Goal: Information Seeking & Learning: Learn about a topic

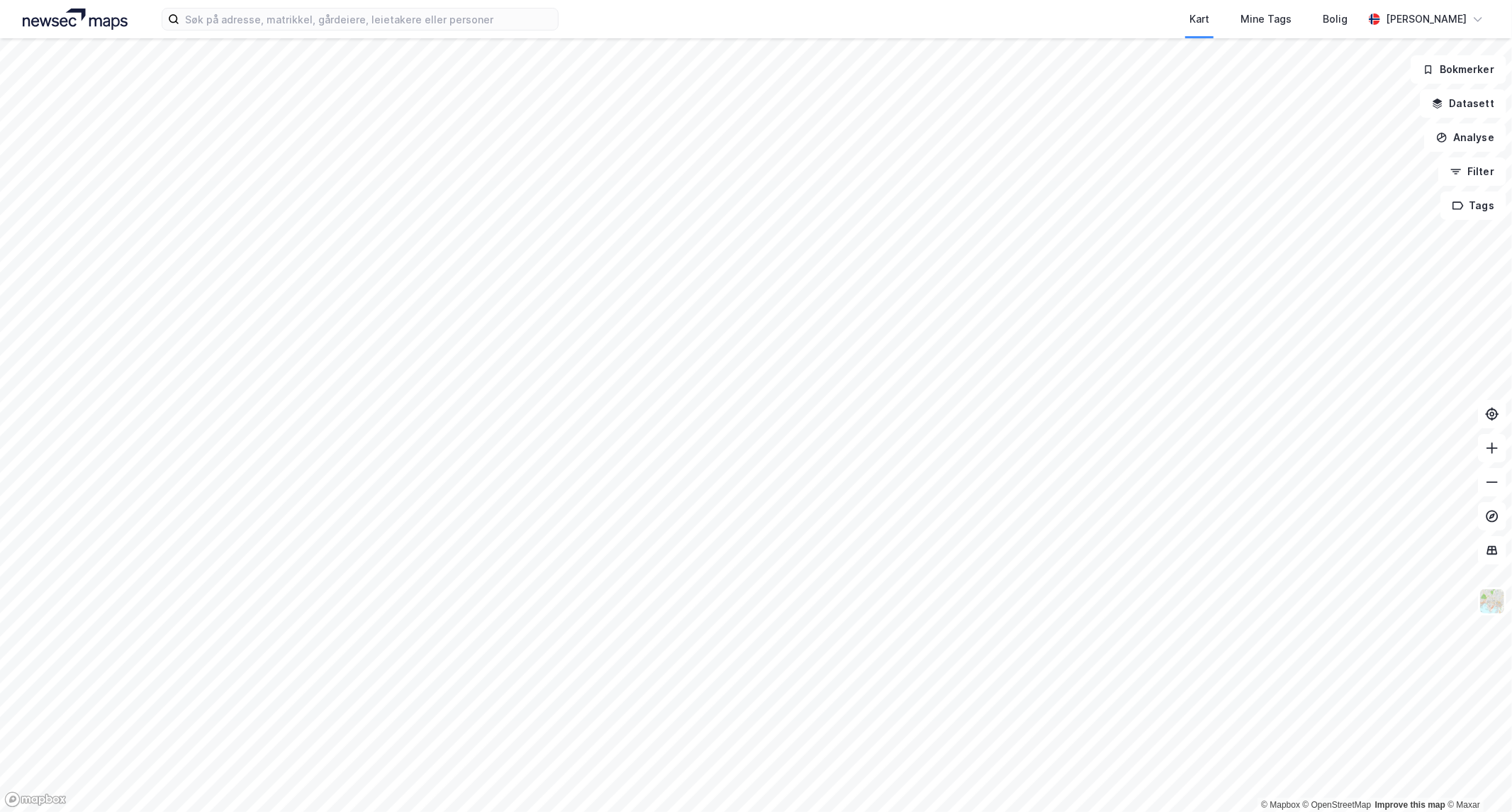
click at [634, 811] on html "Kart Mine Tags [PERSON_NAME] [PERSON_NAME] © Mapbox © OpenStreetMap Improve thi…" at bounding box center [756, 406] width 1512 height 812
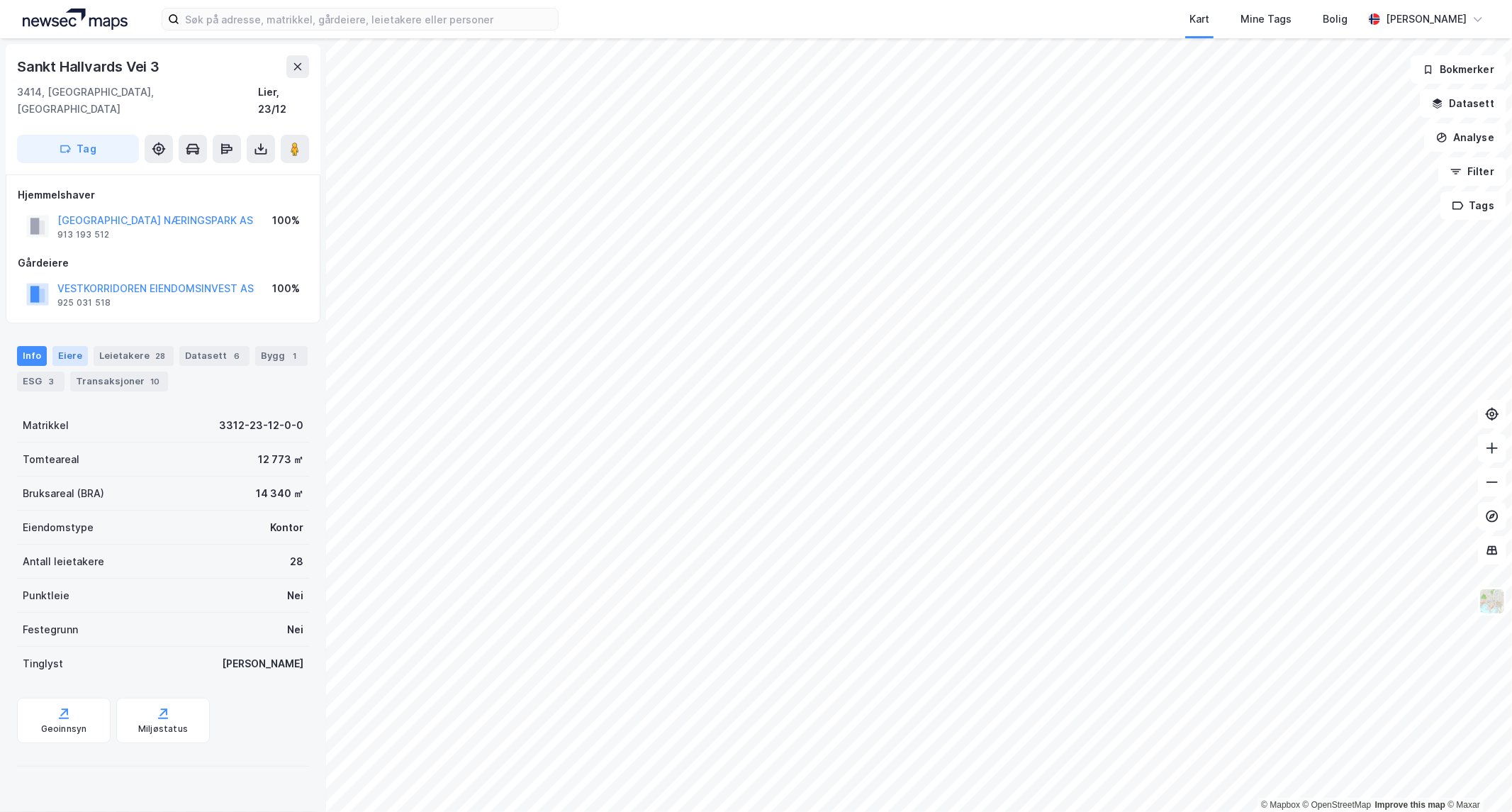
click at [73, 346] on div "Eiere" at bounding box center [70, 356] width 36 height 20
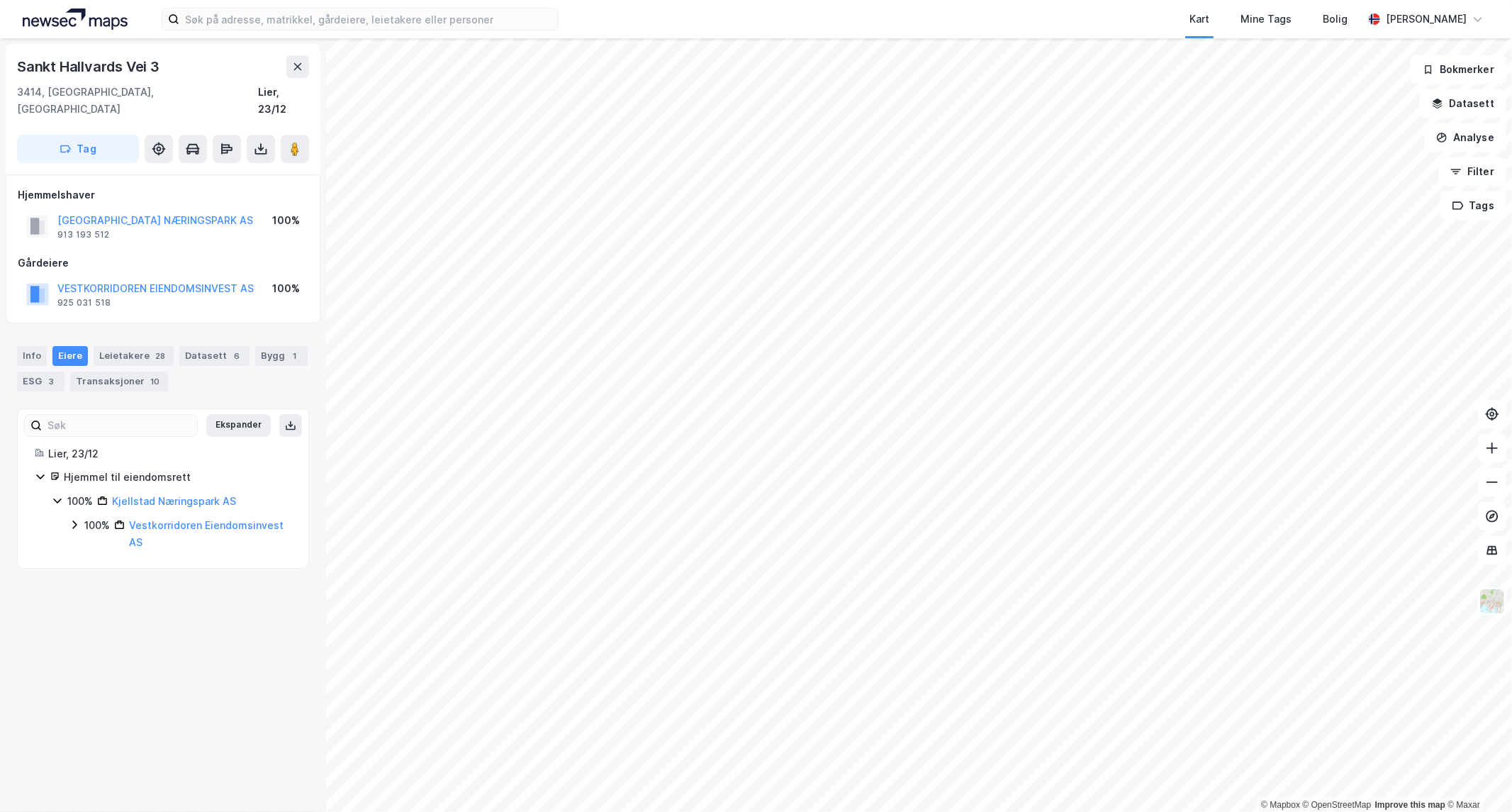
click at [71, 519] on icon at bounding box center [74, 525] width 11 height 11
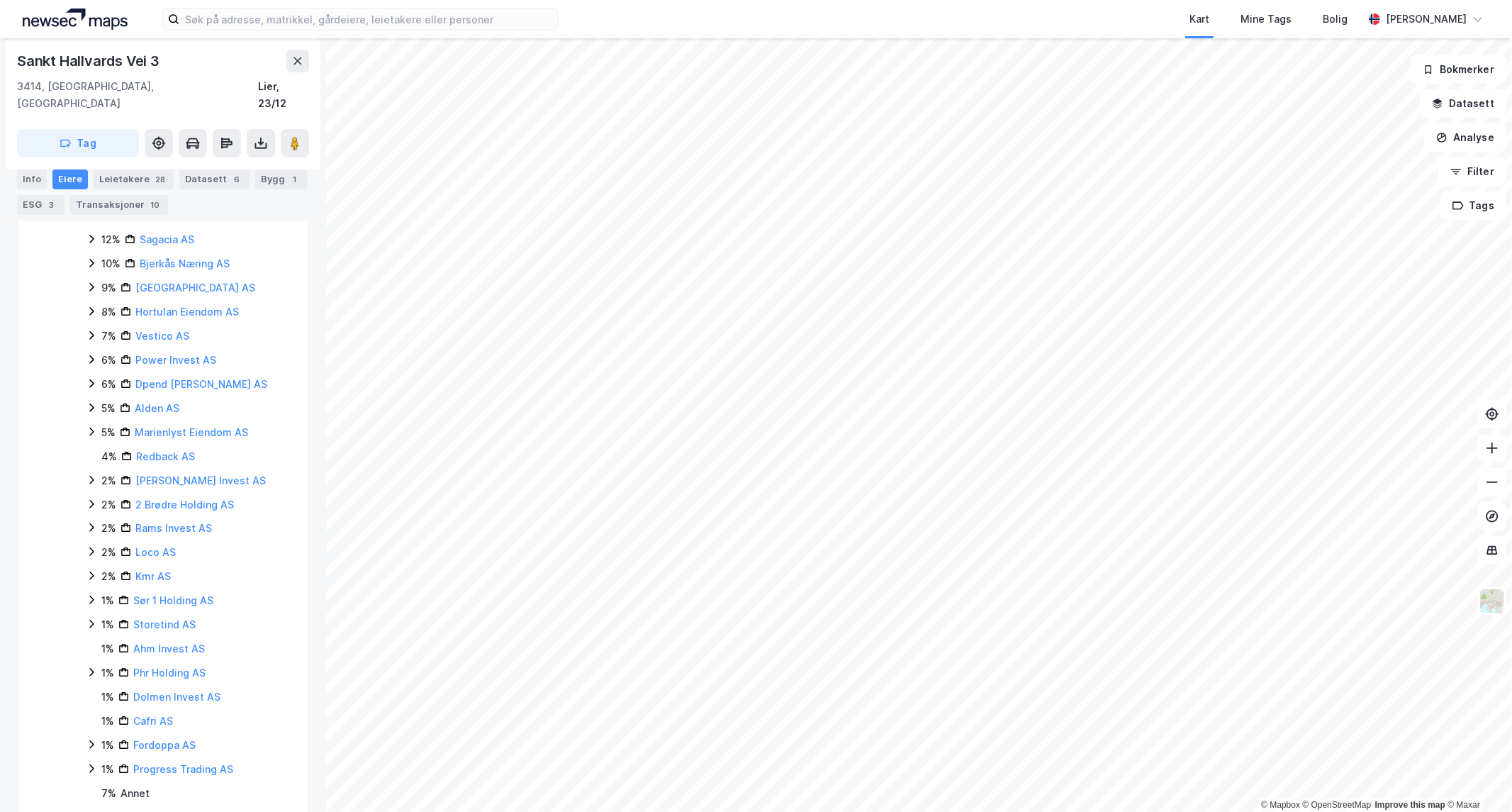
scroll to position [335, 0]
click at [170, 634] on link "Ahm Invest AS" at bounding box center [169, 640] width 71 height 12
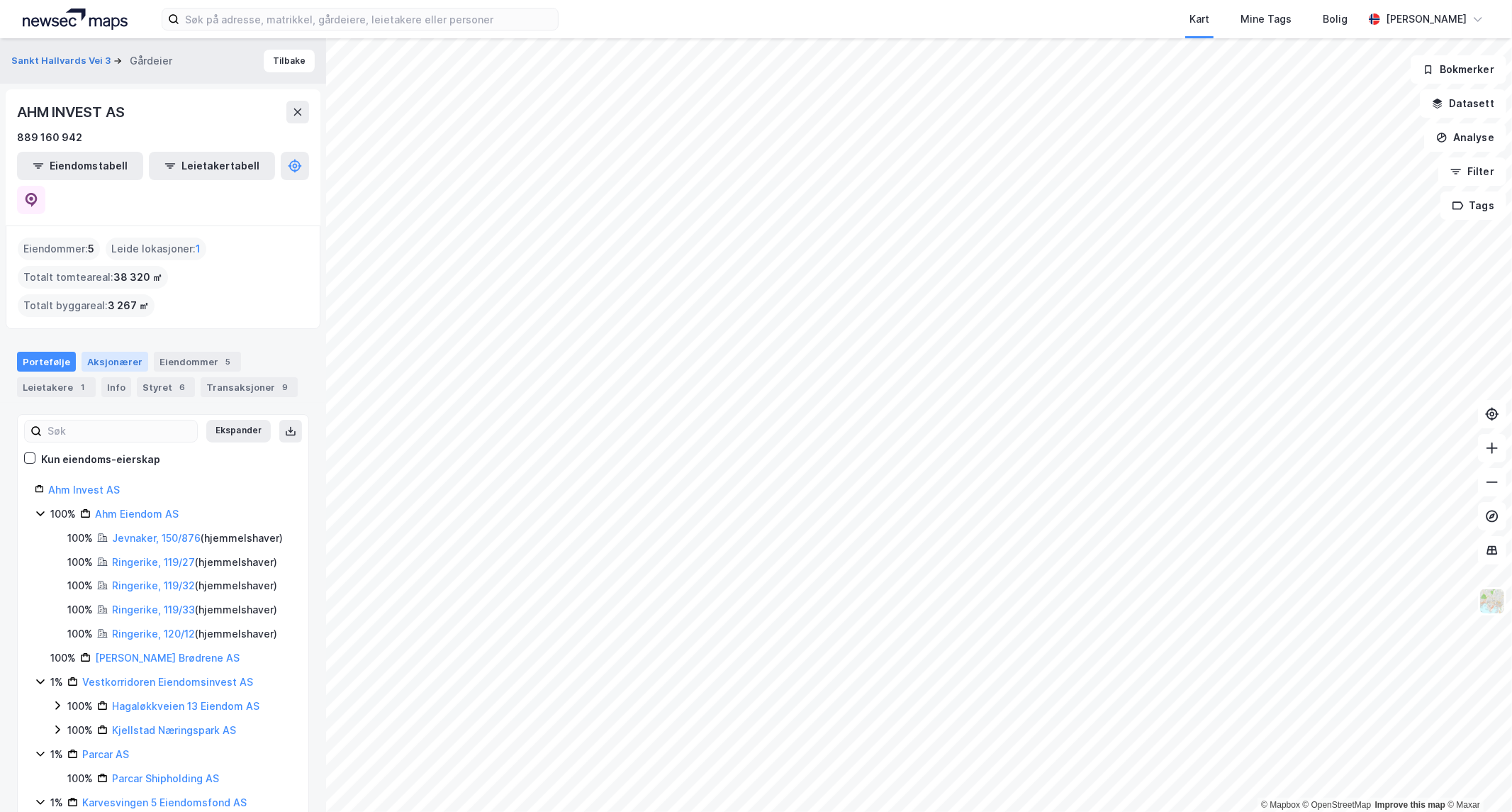
click at [108, 351] on div "Aksjonærer" at bounding box center [114, 361] width 66 height 20
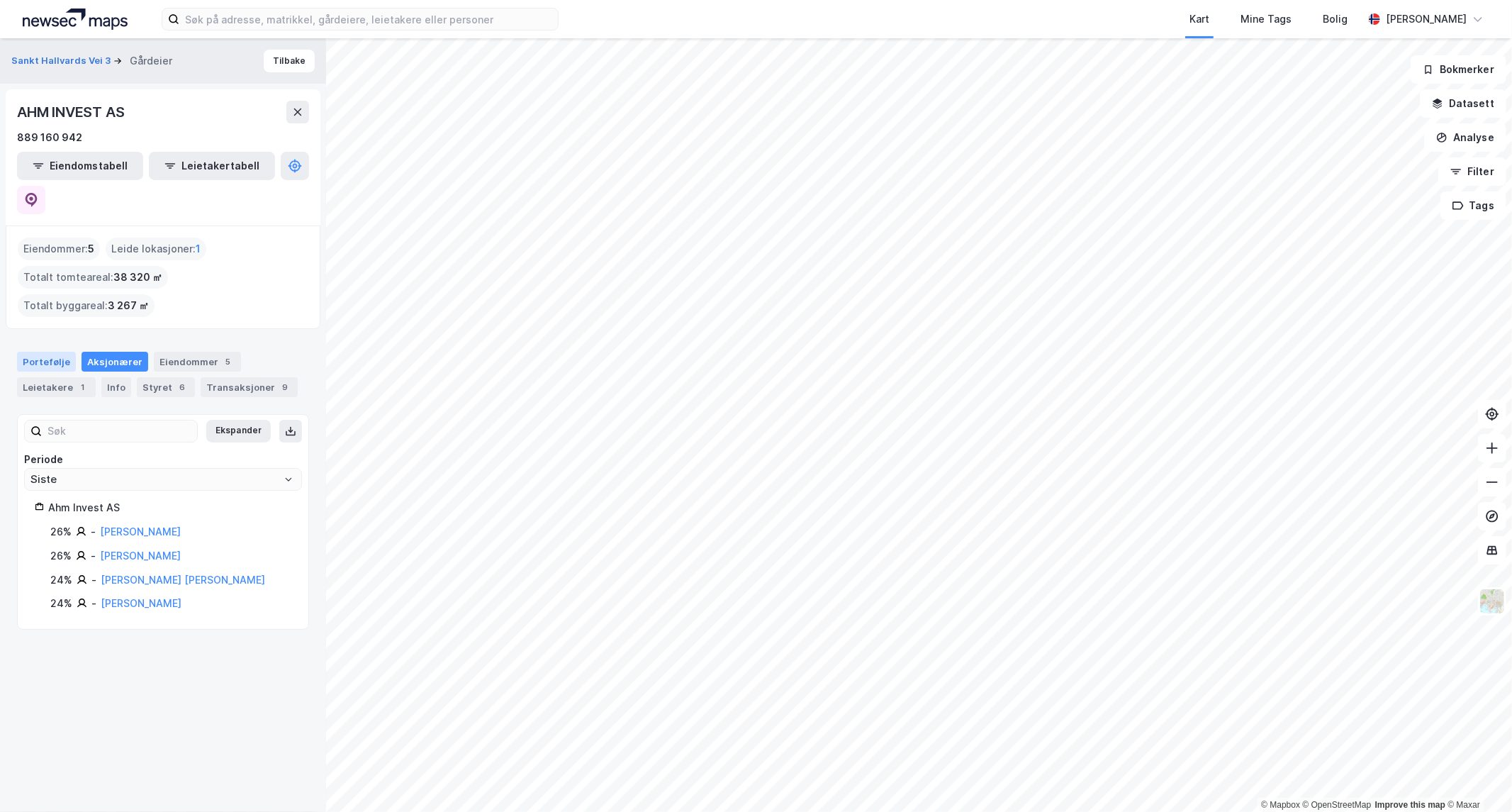
click at [52, 351] on div "Portefølje" at bounding box center [46, 361] width 59 height 20
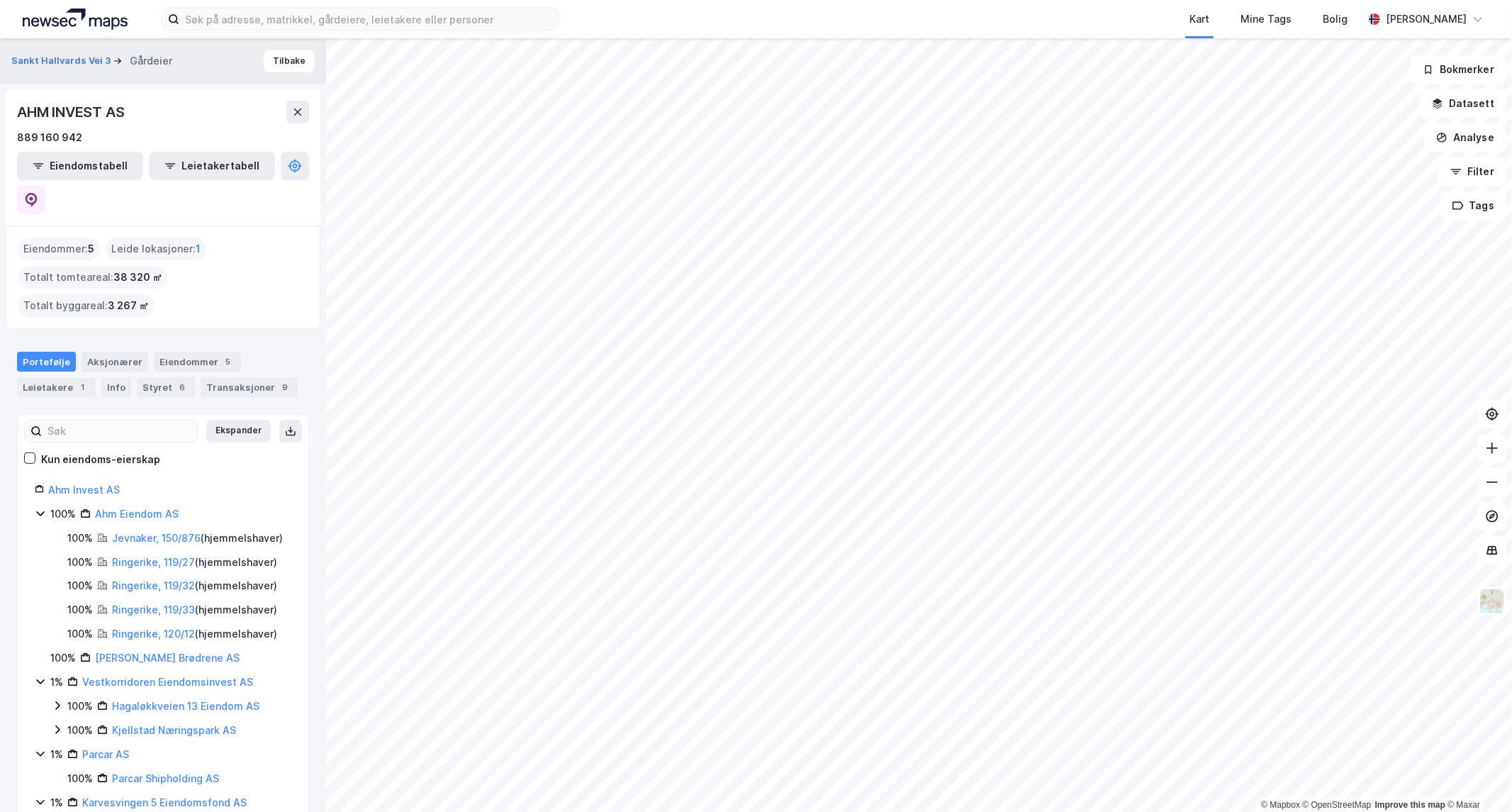
scroll to position [60, 0]
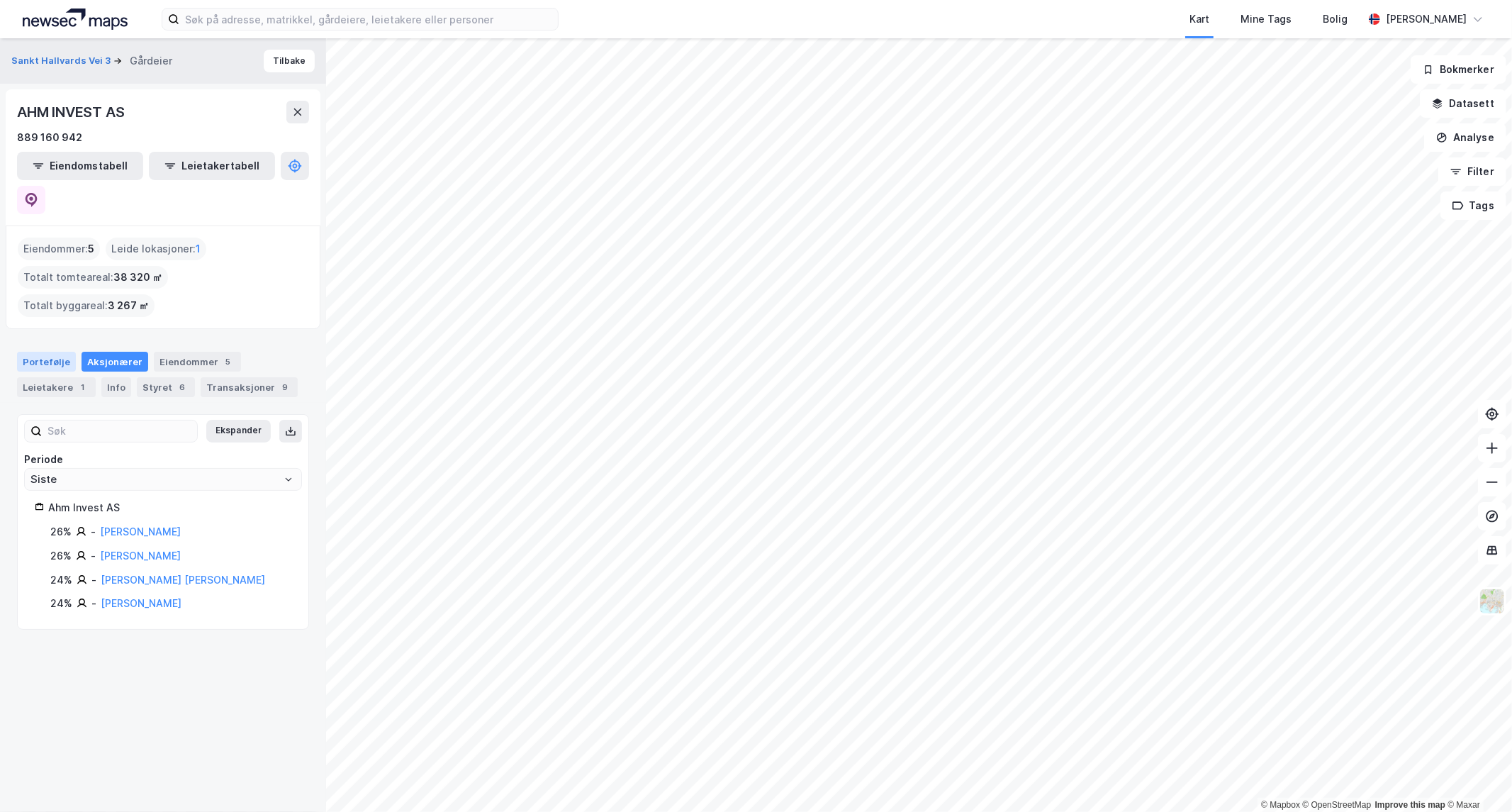
click at [48, 351] on div "Portefølje" at bounding box center [46, 361] width 59 height 20
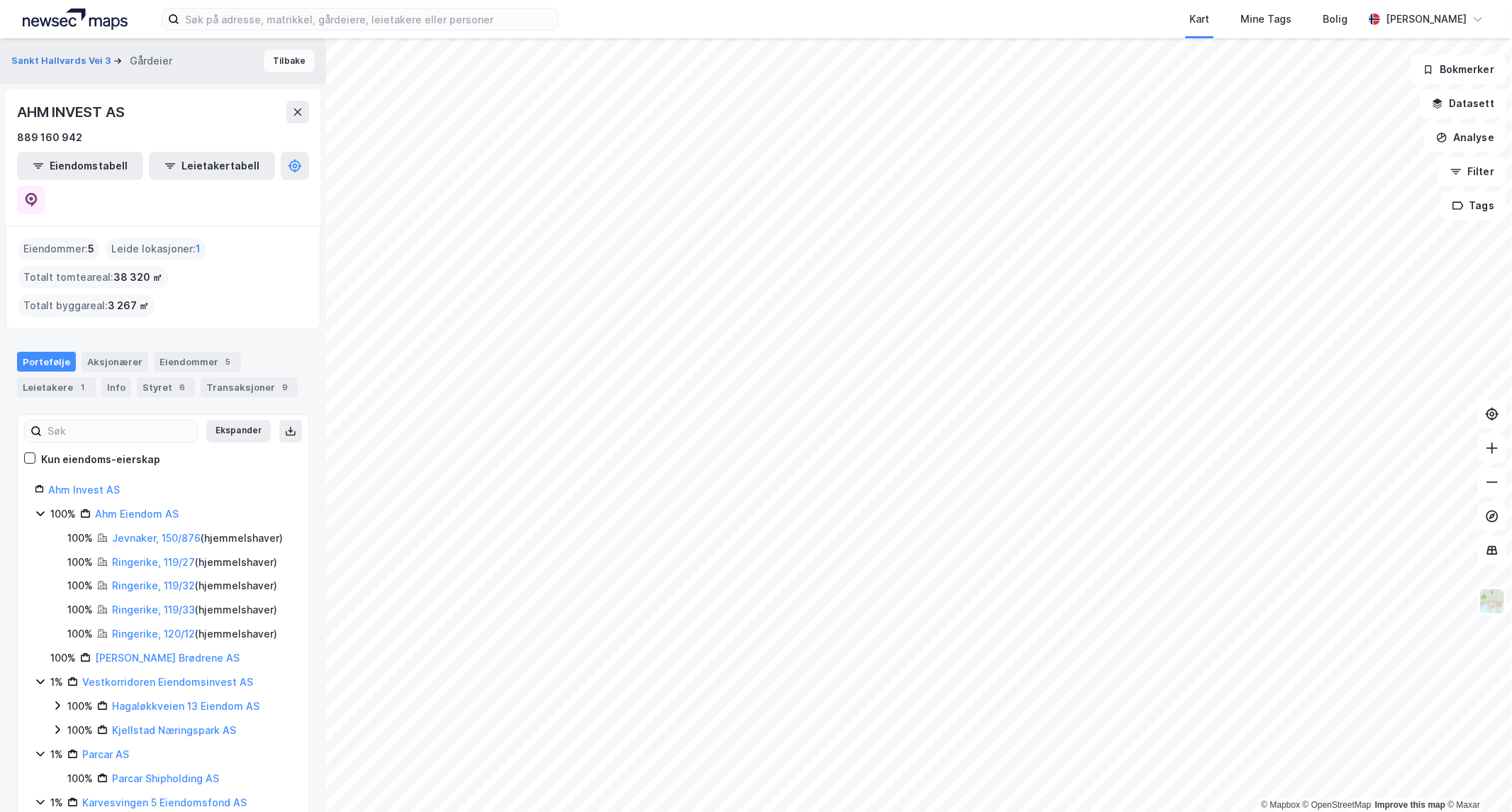
click at [267, 61] on button "Tilbake" at bounding box center [289, 61] width 51 height 23
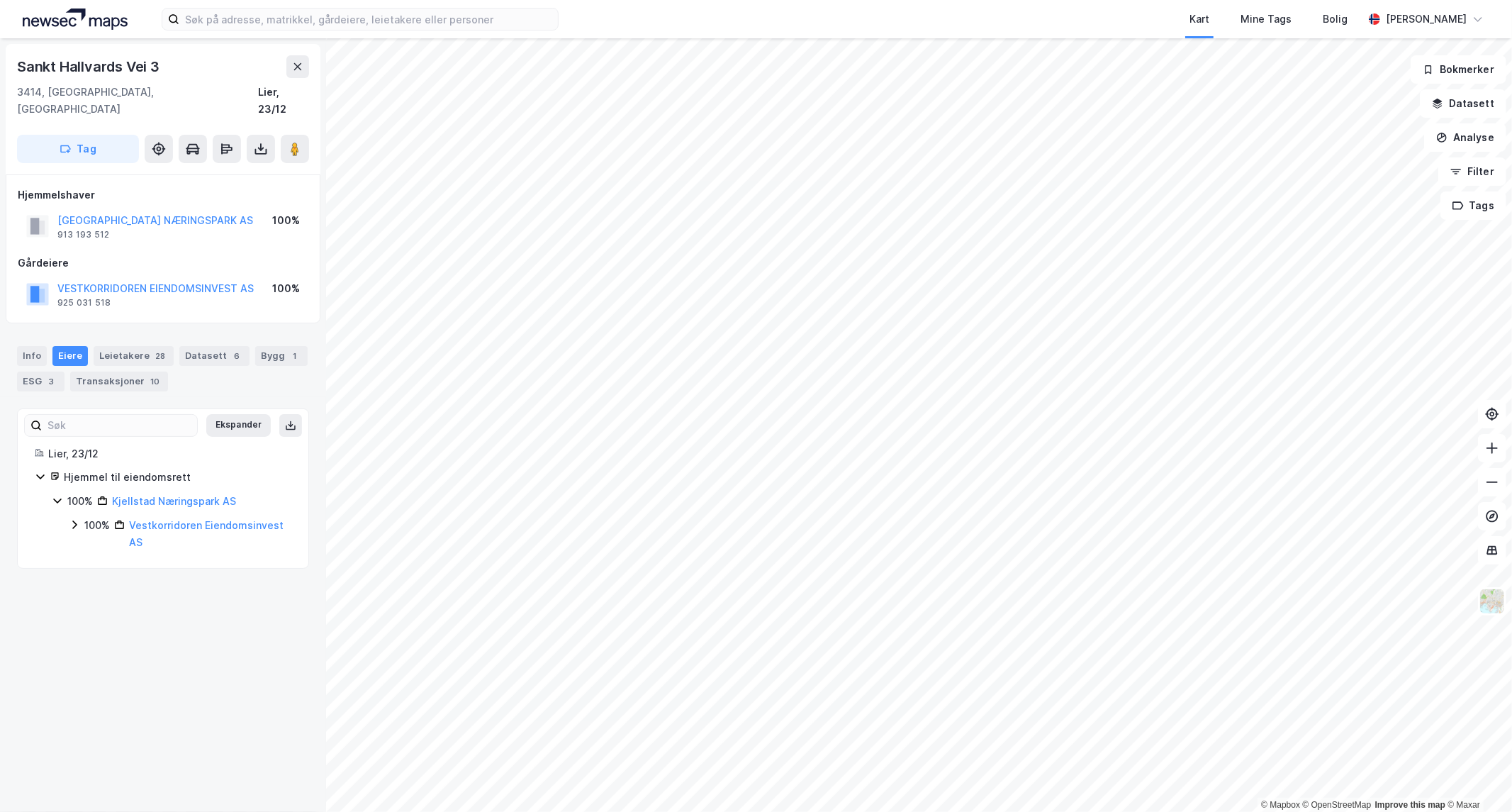
click at [75, 519] on icon at bounding box center [74, 525] width 11 height 11
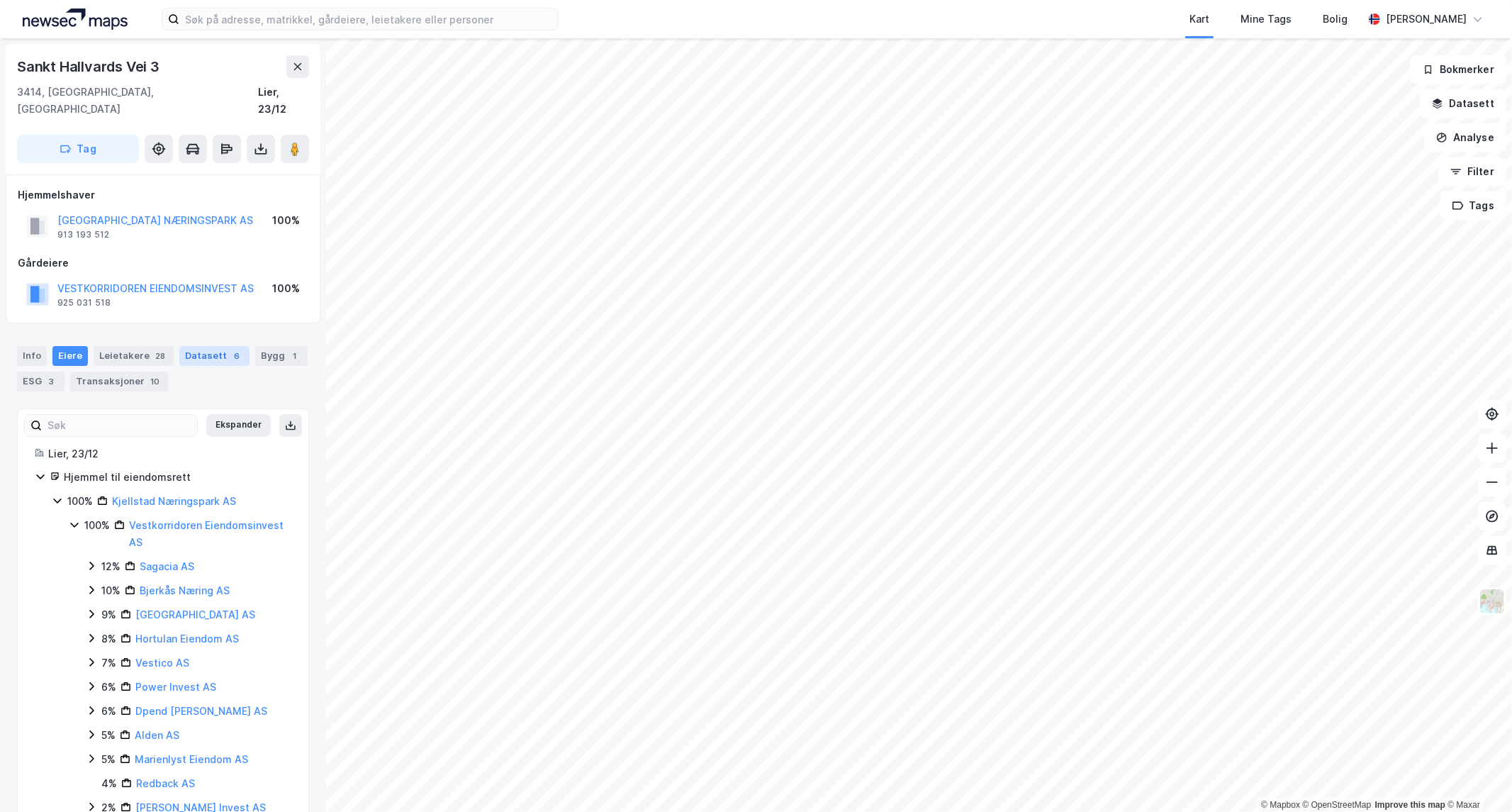
click at [208, 346] on div "Datasett 6" at bounding box center [214, 356] width 70 height 20
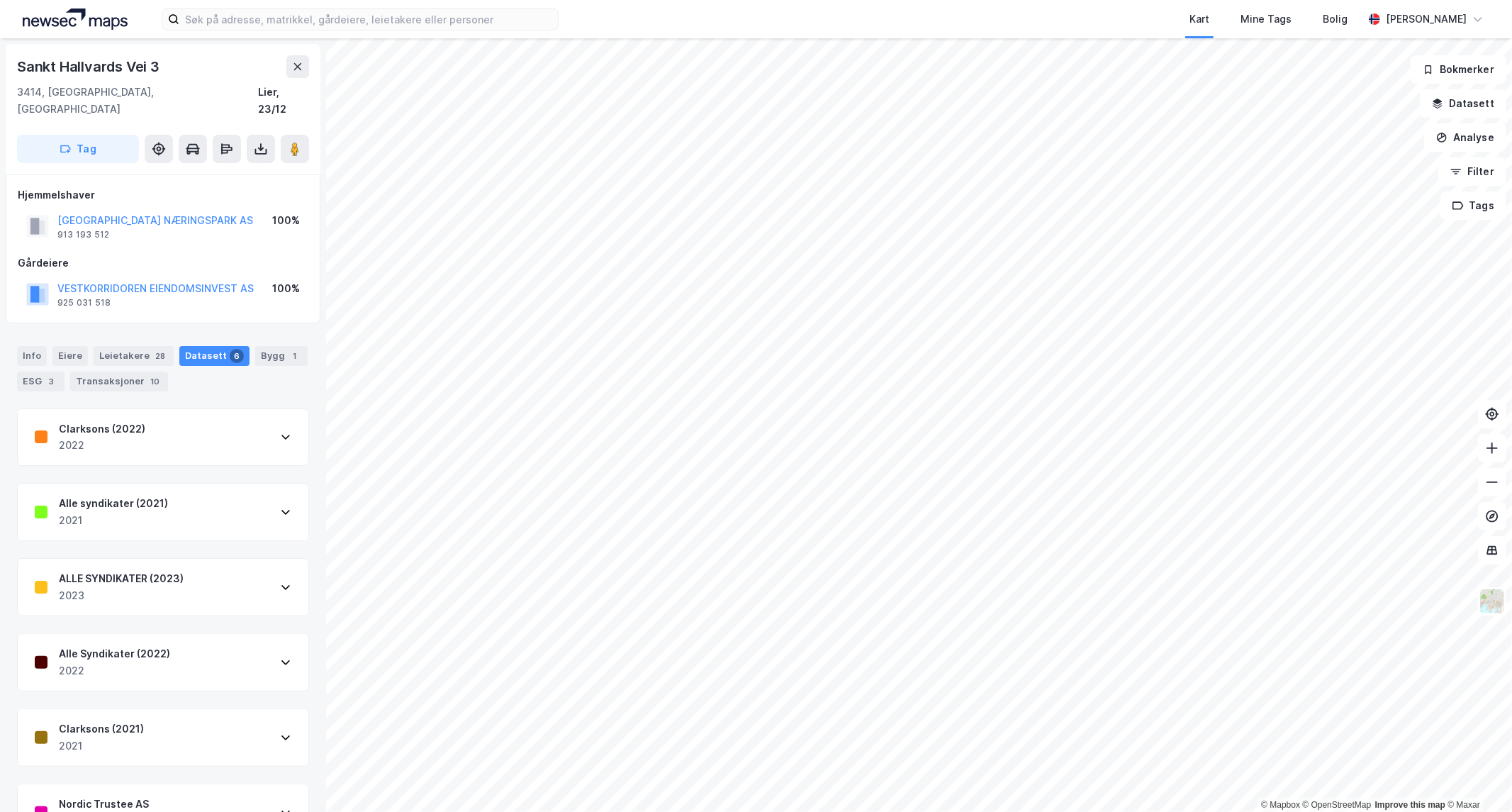
click at [280, 431] on icon at bounding box center [286, 437] width 11 height 11
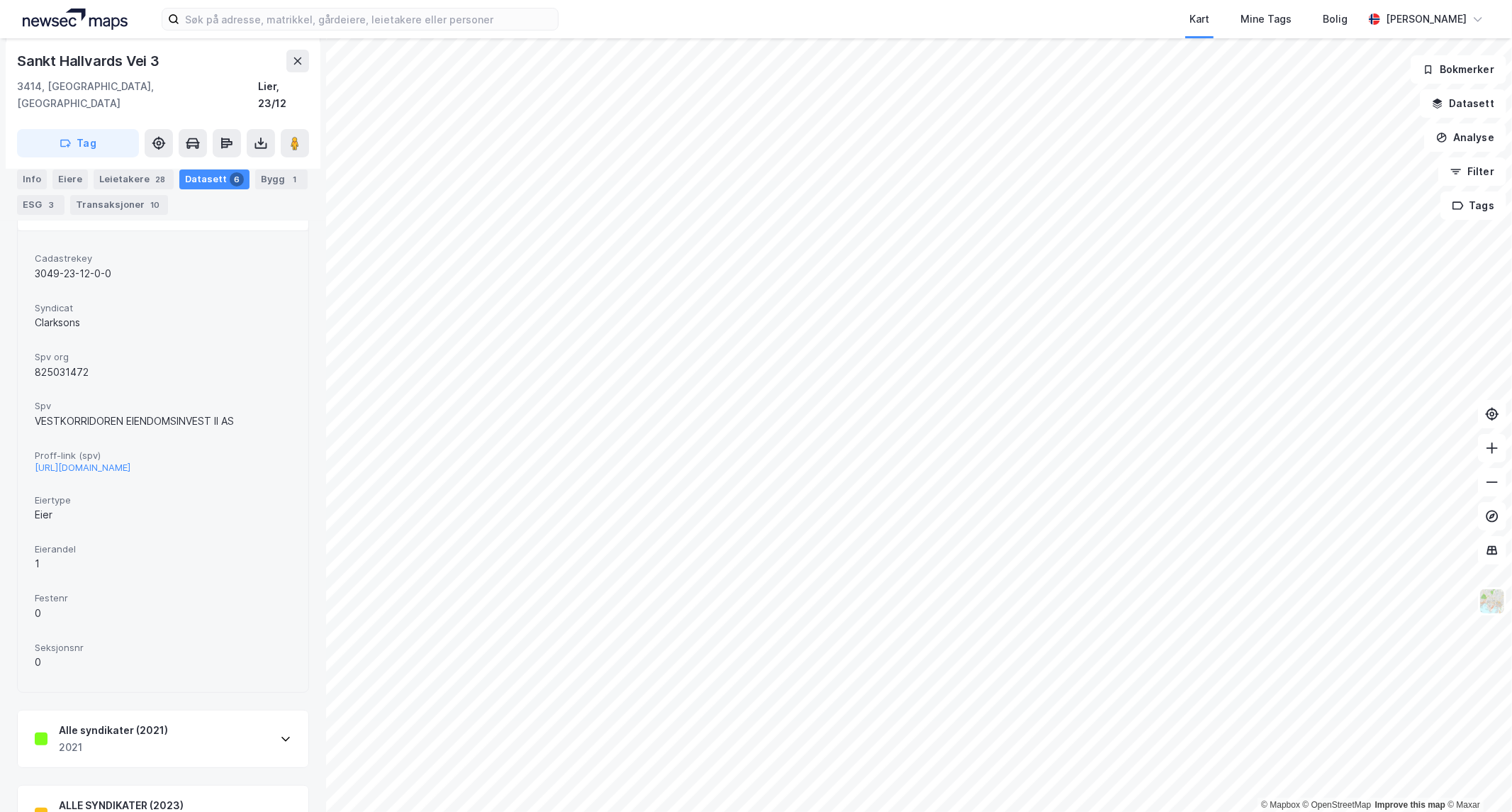
scroll to position [236, 0]
